Goal: Task Accomplishment & Management: Complete application form

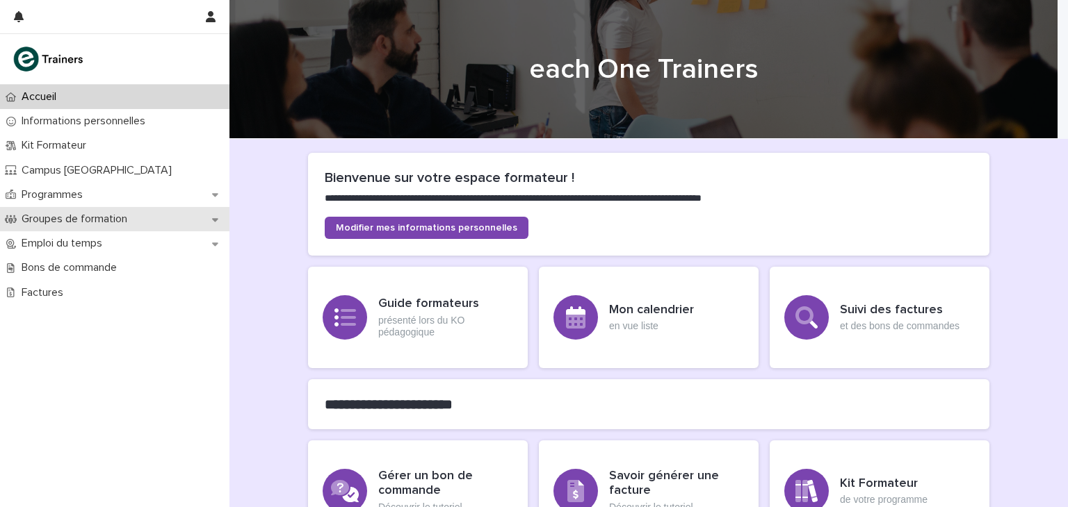
click at [136, 218] on p "Groupes de formation" at bounding box center [77, 219] width 122 height 13
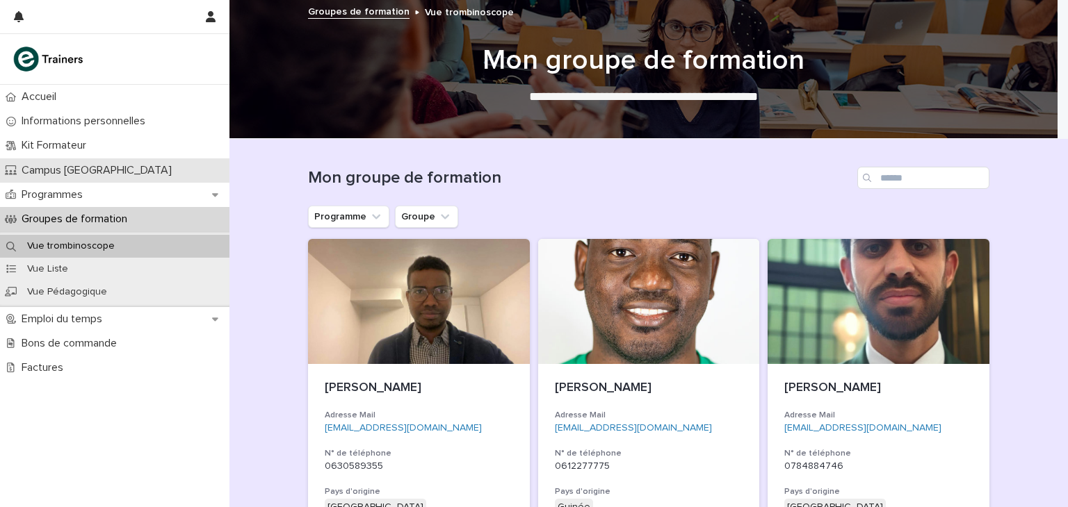
click at [90, 166] on p "Campus [GEOGRAPHIC_DATA]" at bounding box center [99, 170] width 167 height 13
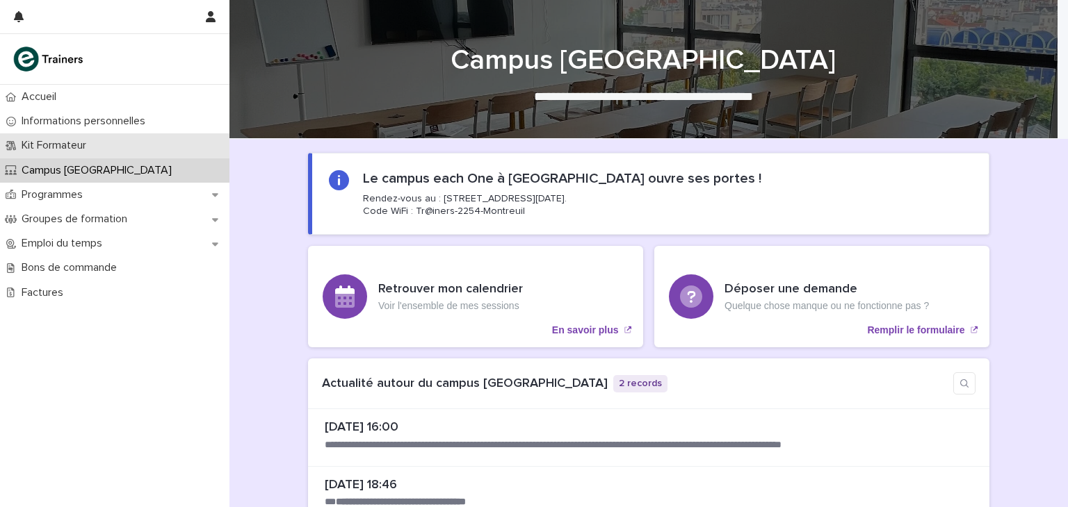
click at [89, 147] on p "Kit Formateur" at bounding box center [56, 145] width 81 height 13
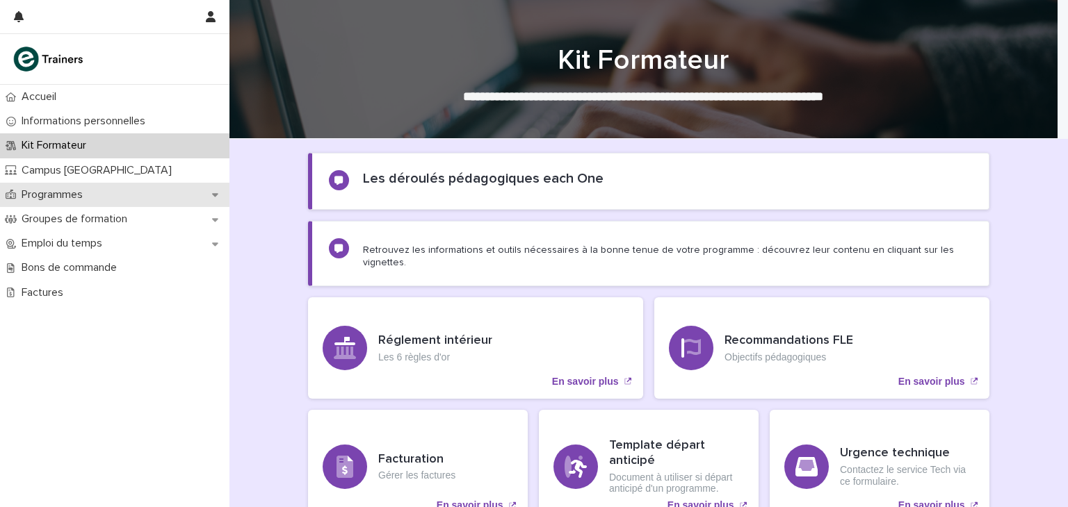
click at [81, 202] on div "Programmes" at bounding box center [114, 195] width 229 height 24
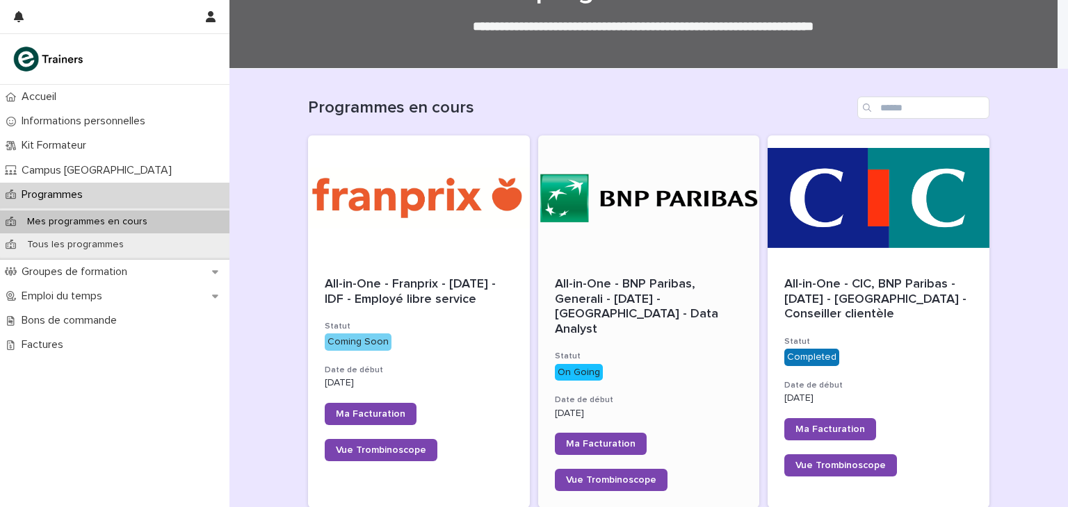
scroll to position [209, 0]
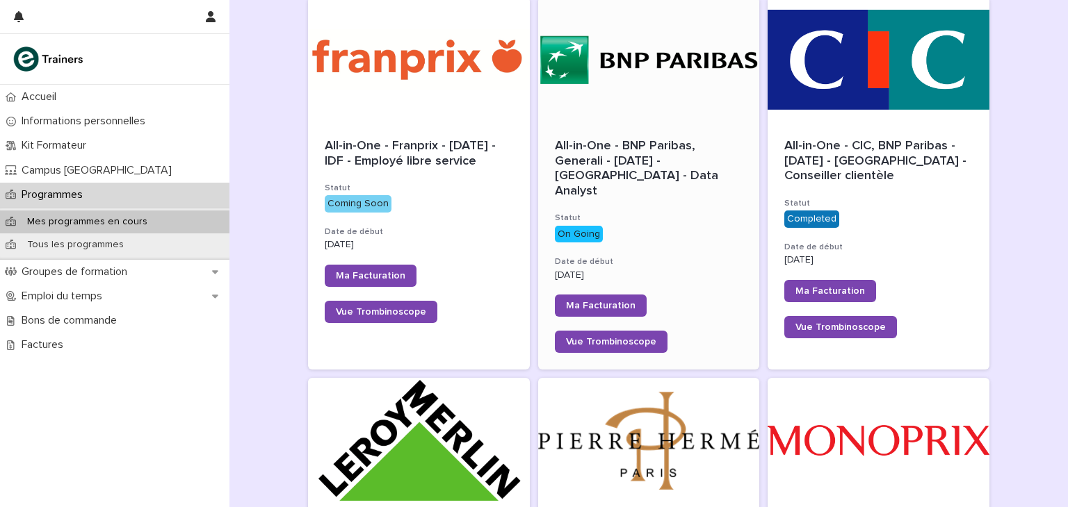
click at [631, 154] on span "All-in-One - BNP Paribas, Generali - [DATE] - [GEOGRAPHIC_DATA] - Data Analyst" at bounding box center [638, 169] width 167 height 58
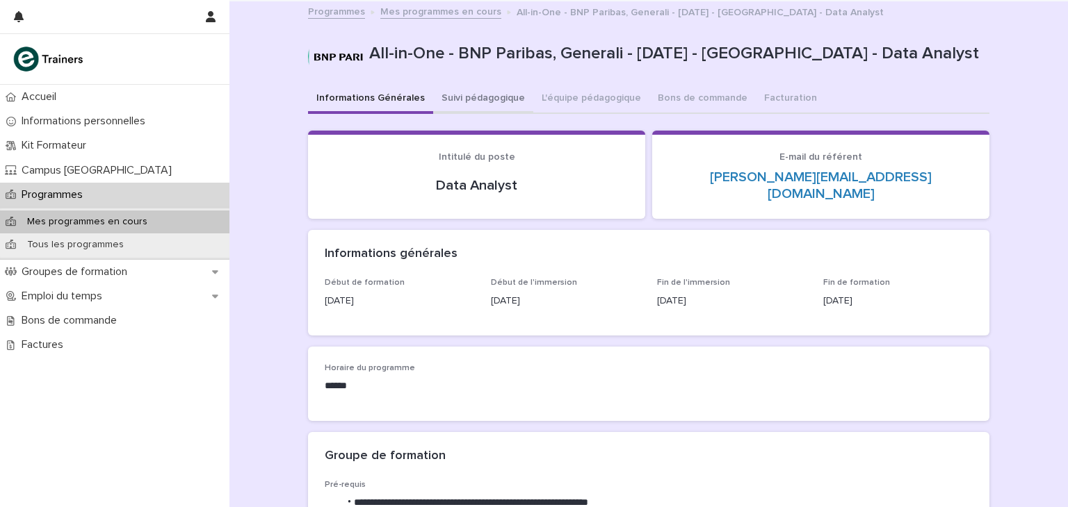
click at [503, 95] on button "Suivi pédagogique" at bounding box center [483, 99] width 100 height 29
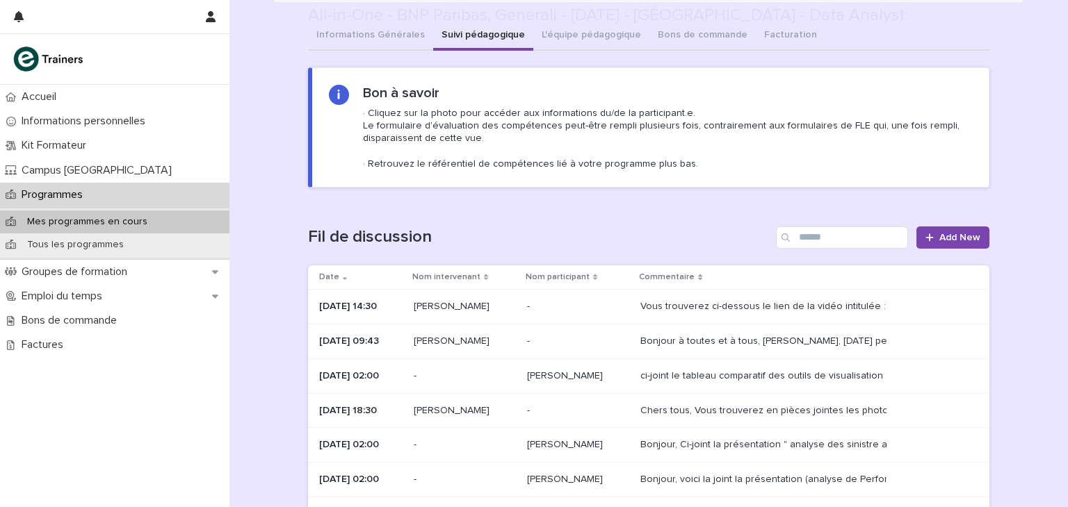
scroll to position [139, 0]
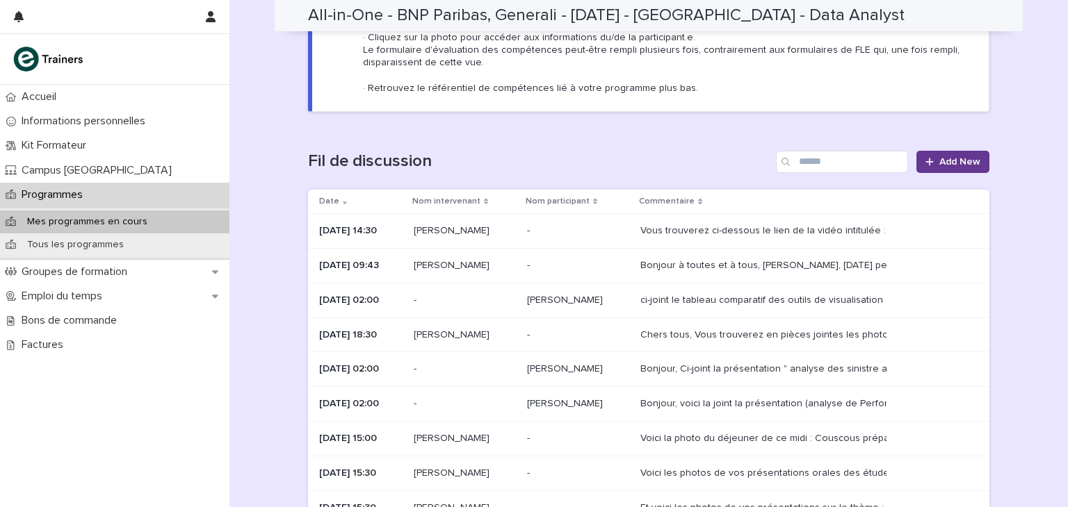
click at [966, 159] on span "Add New" at bounding box center [959, 162] width 41 height 10
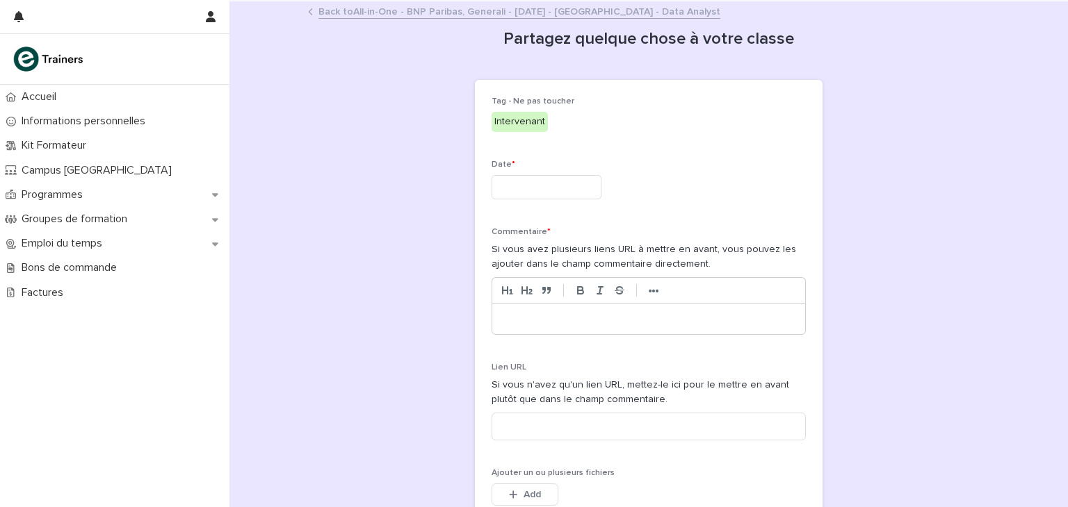
click at [549, 190] on input "text" at bounding box center [546, 187] width 110 height 24
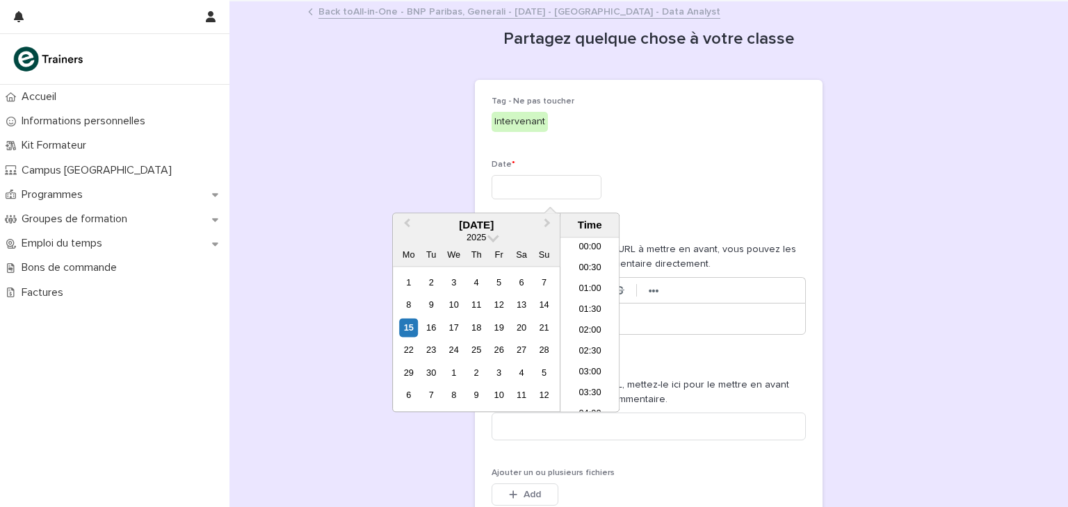
scroll to position [549, 0]
click at [407, 323] on div "15" at bounding box center [408, 327] width 19 height 19
click at [558, 189] on input "**********" at bounding box center [546, 187] width 110 height 24
click at [587, 325] on li "15:00" at bounding box center [589, 325] width 59 height 21
type input "**********"
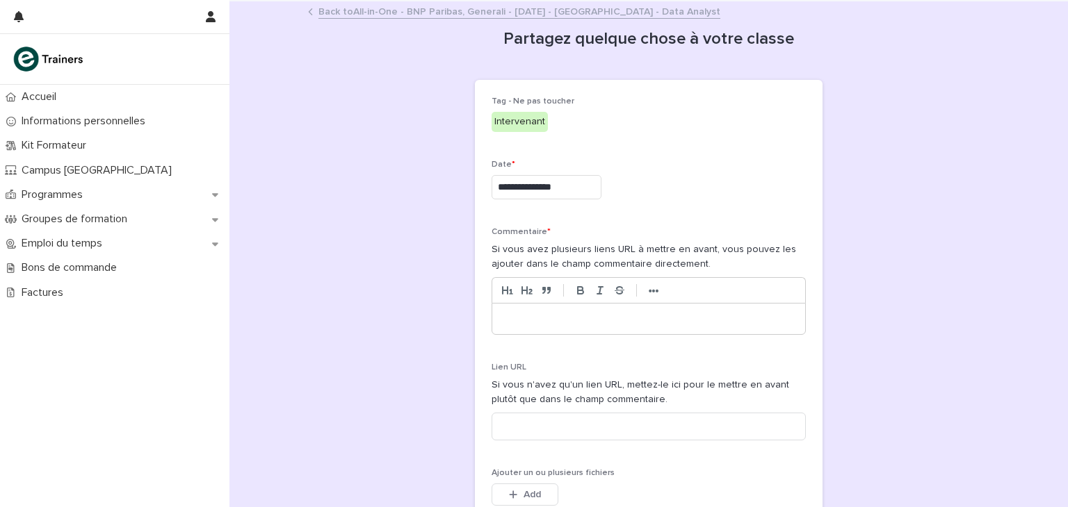
click at [558, 315] on p at bounding box center [649, 319] width 292 height 14
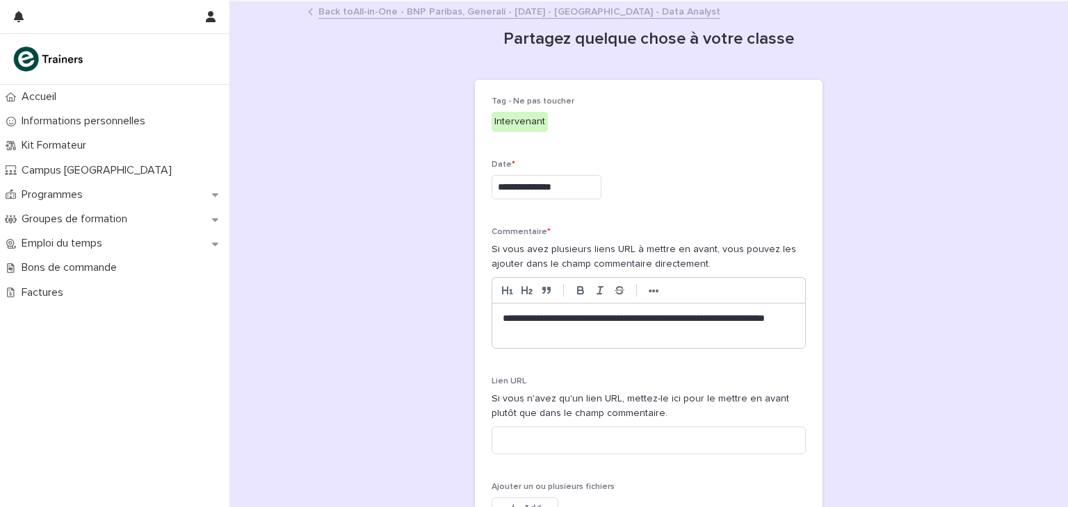
click at [503, 316] on p "**********" at bounding box center [649, 326] width 292 height 28
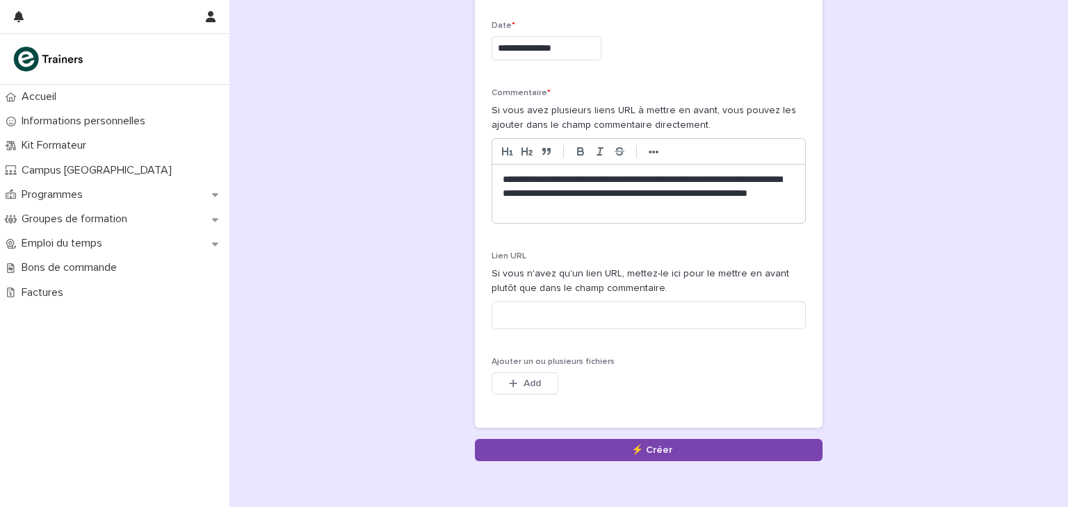
scroll to position [202, 0]
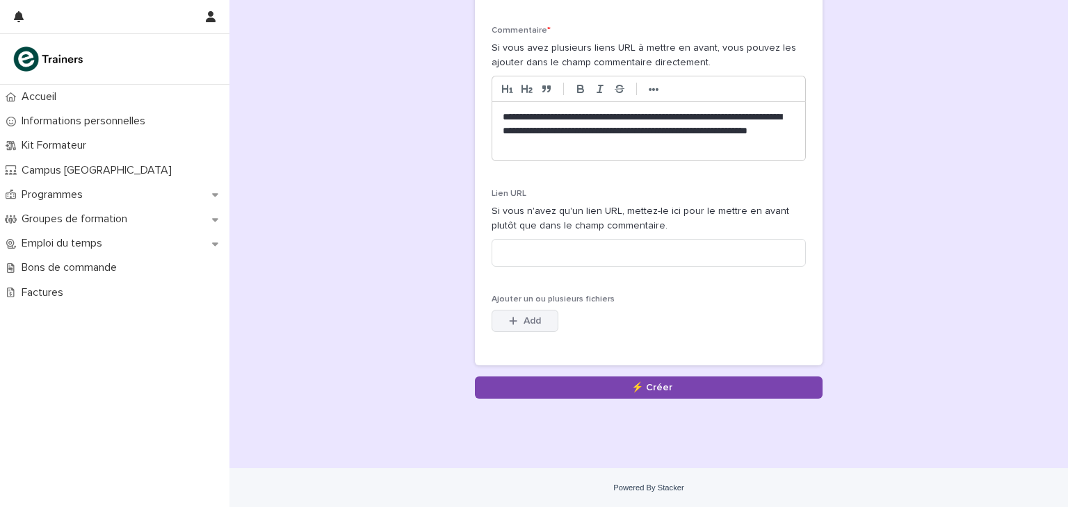
click at [534, 313] on button "Add" at bounding box center [524, 321] width 67 height 22
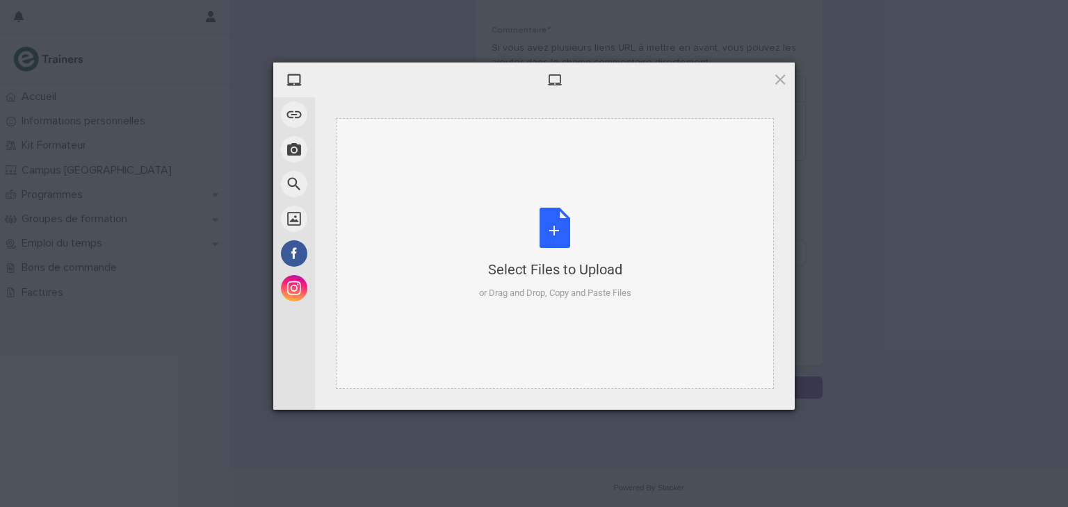
click at [567, 238] on div "Select Files to Upload or Drag and Drop, Copy and Paste Files" at bounding box center [555, 254] width 152 height 92
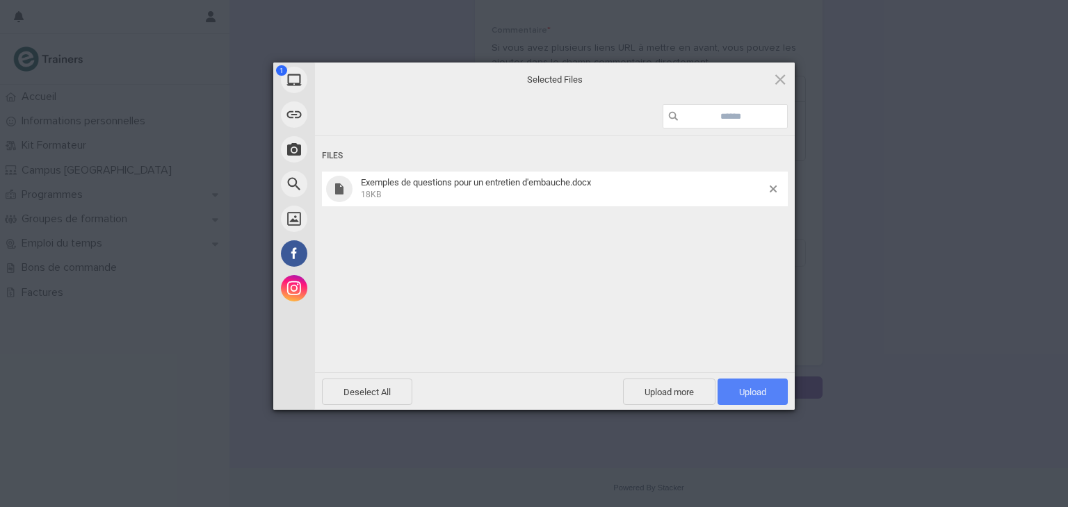
click at [761, 393] on span "Upload 1" at bounding box center [752, 392] width 27 height 10
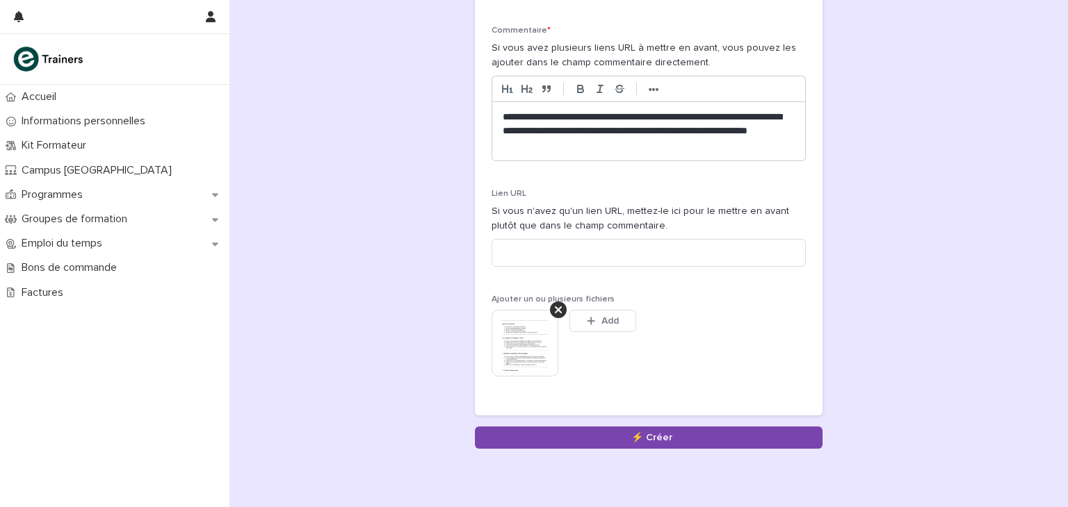
scroll to position [227, 0]
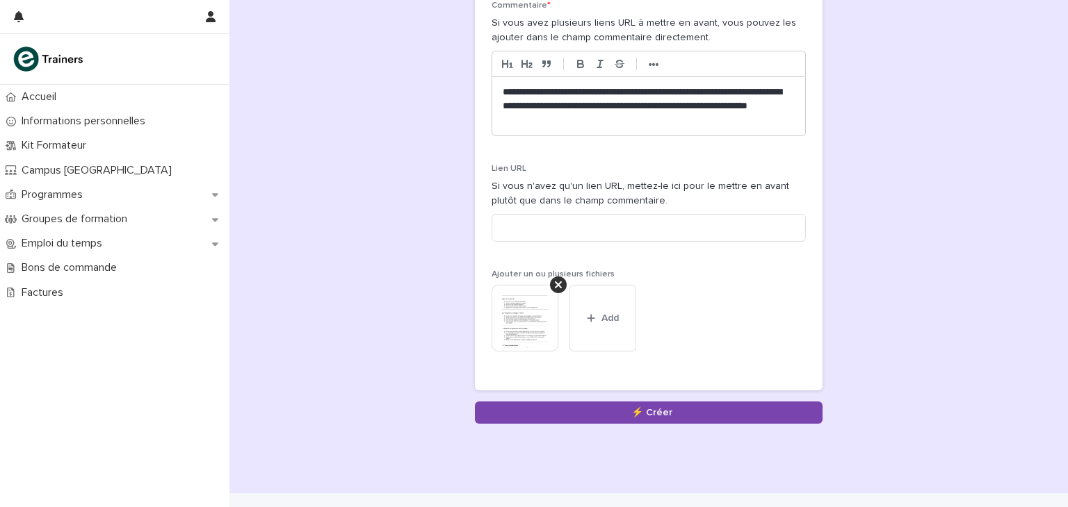
click at [706, 102] on p "**********" at bounding box center [649, 107] width 292 height 42
click at [527, 304] on img at bounding box center [524, 318] width 67 height 67
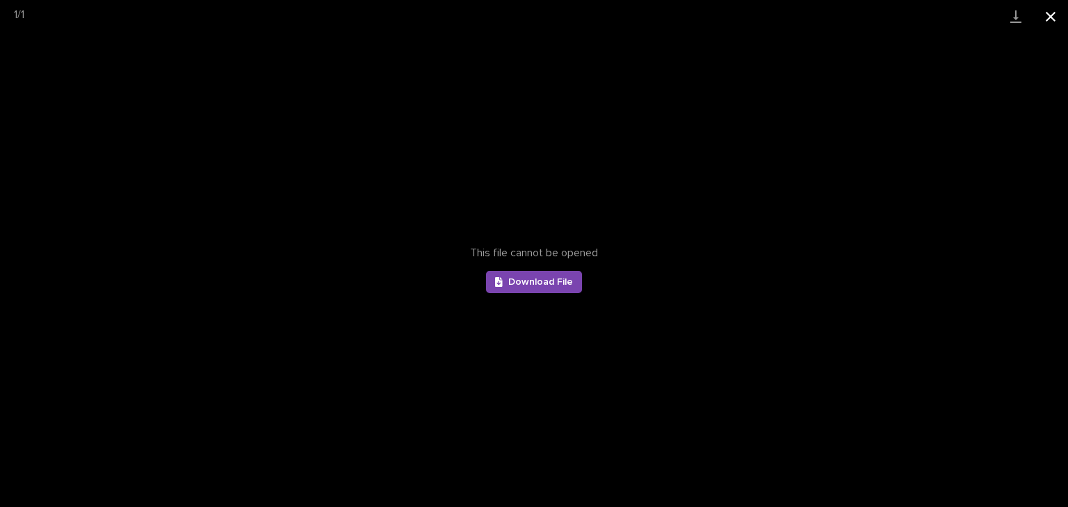
click at [1054, 14] on button "Close gallery" at bounding box center [1050, 16] width 35 height 33
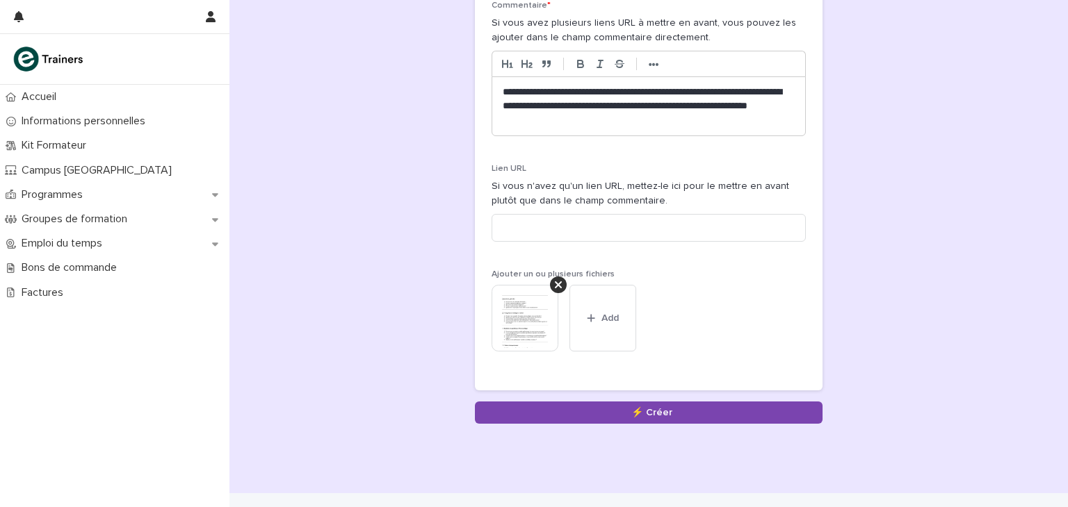
scroll to position [252, 0]
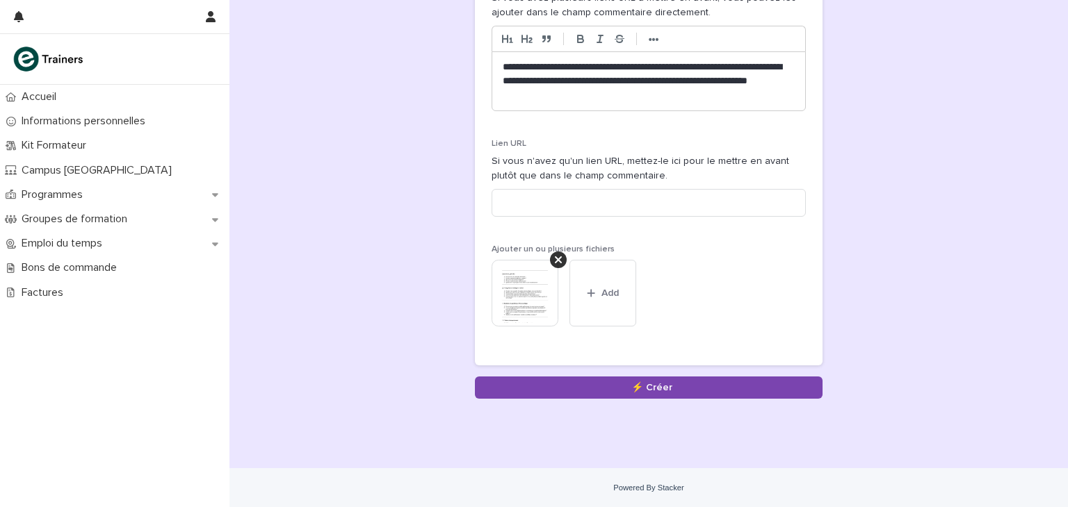
click at [522, 280] on img at bounding box center [524, 293] width 67 height 67
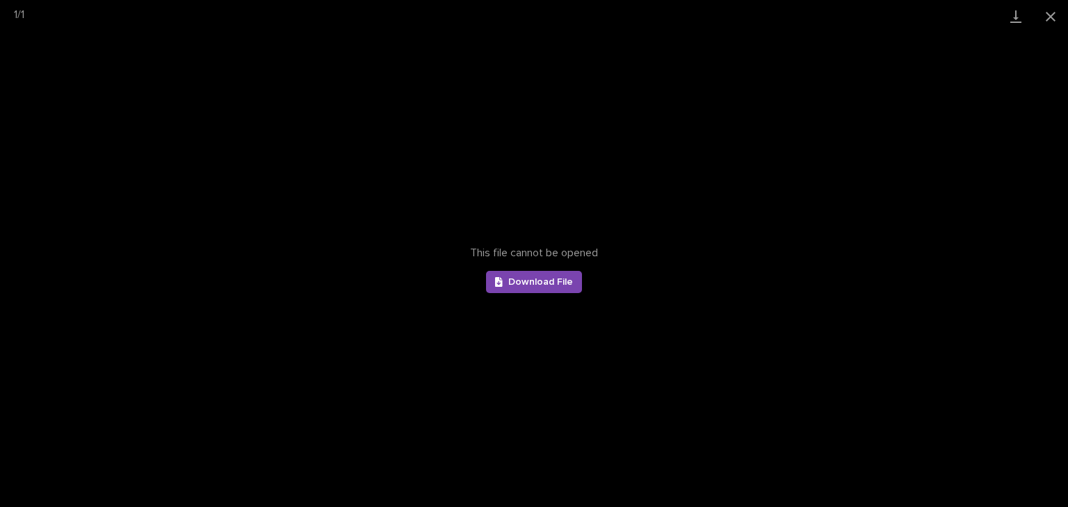
click at [522, 280] on span "Download File" at bounding box center [540, 282] width 65 height 10
drag, startPoint x: 781, startPoint y: 205, endPoint x: 919, endPoint y: 18, distance: 232.2
click at [919, 18] on div "1 / 1" at bounding box center [534, 16] width 1068 height 33
click at [1059, 13] on button "Close gallery" at bounding box center [1050, 16] width 35 height 33
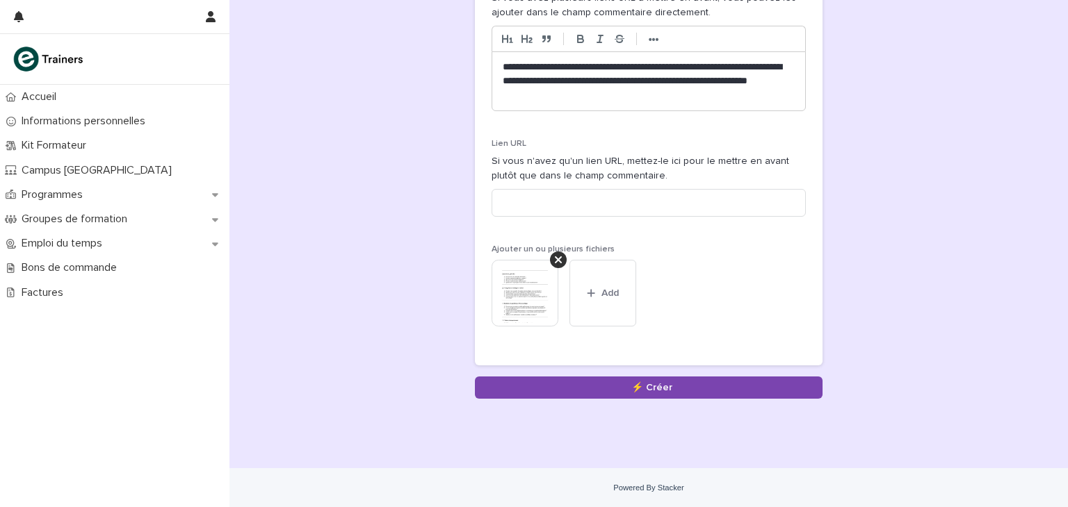
click at [519, 282] on img at bounding box center [524, 293] width 67 height 67
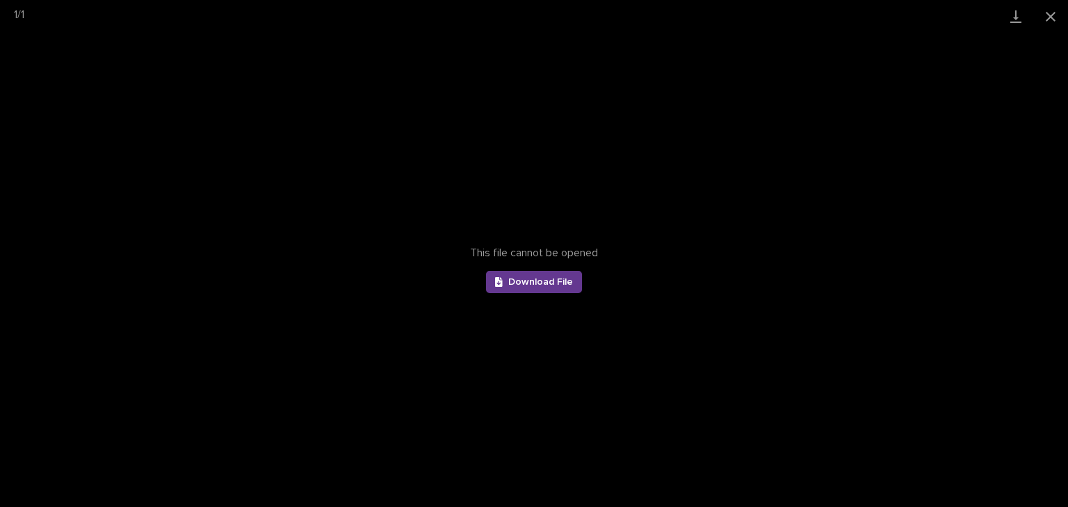
click at [547, 277] on span "Download File" at bounding box center [540, 282] width 65 height 10
click at [1048, 15] on button "Close gallery" at bounding box center [1050, 16] width 35 height 33
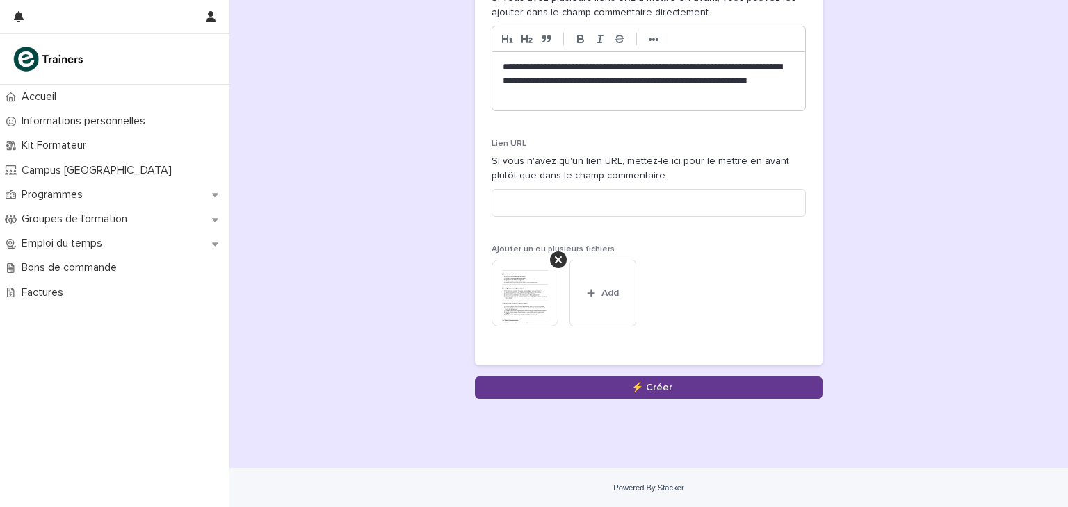
click at [637, 384] on button "Save" at bounding box center [649, 388] width 348 height 22
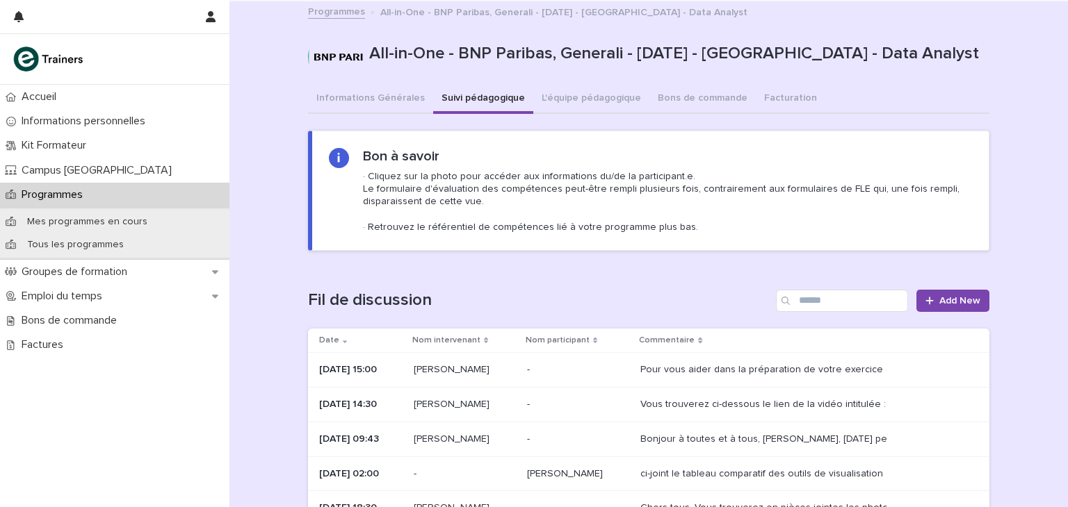
click at [441, 367] on p "[PERSON_NAME]" at bounding box center [465, 370] width 102 height 12
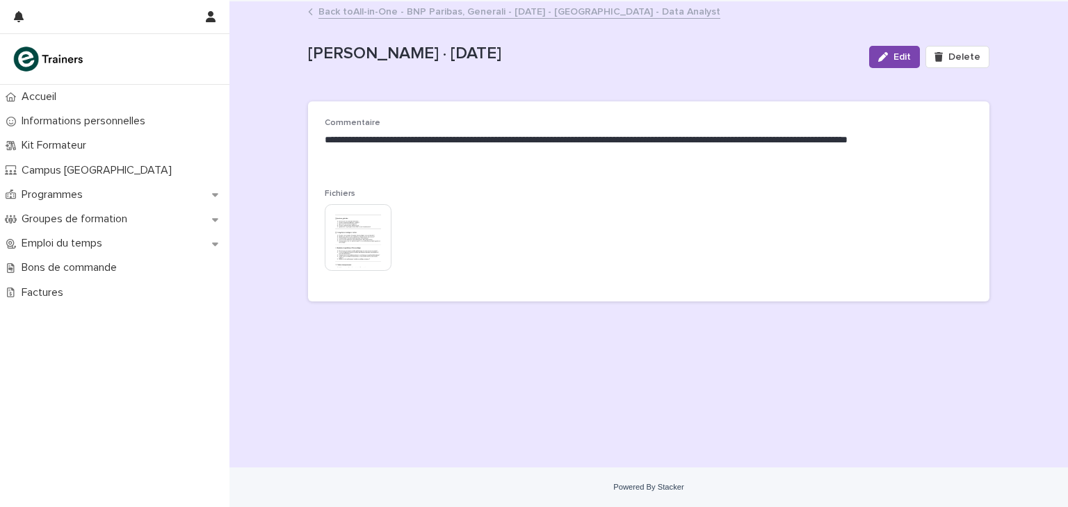
click at [351, 250] on img at bounding box center [358, 237] width 67 height 67
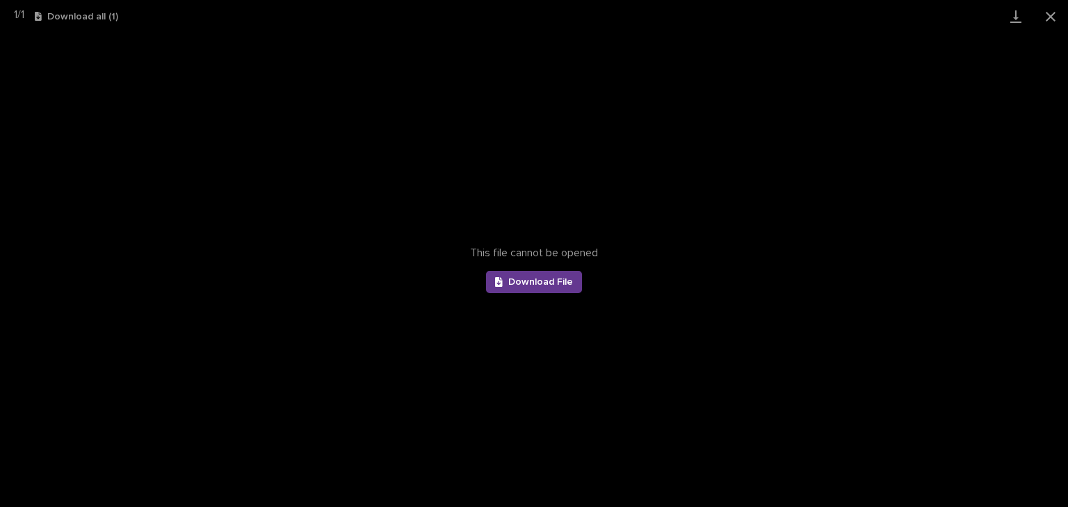
click at [564, 281] on span "Download File" at bounding box center [540, 282] width 65 height 10
